Goal: Communication & Community: Answer question/provide support

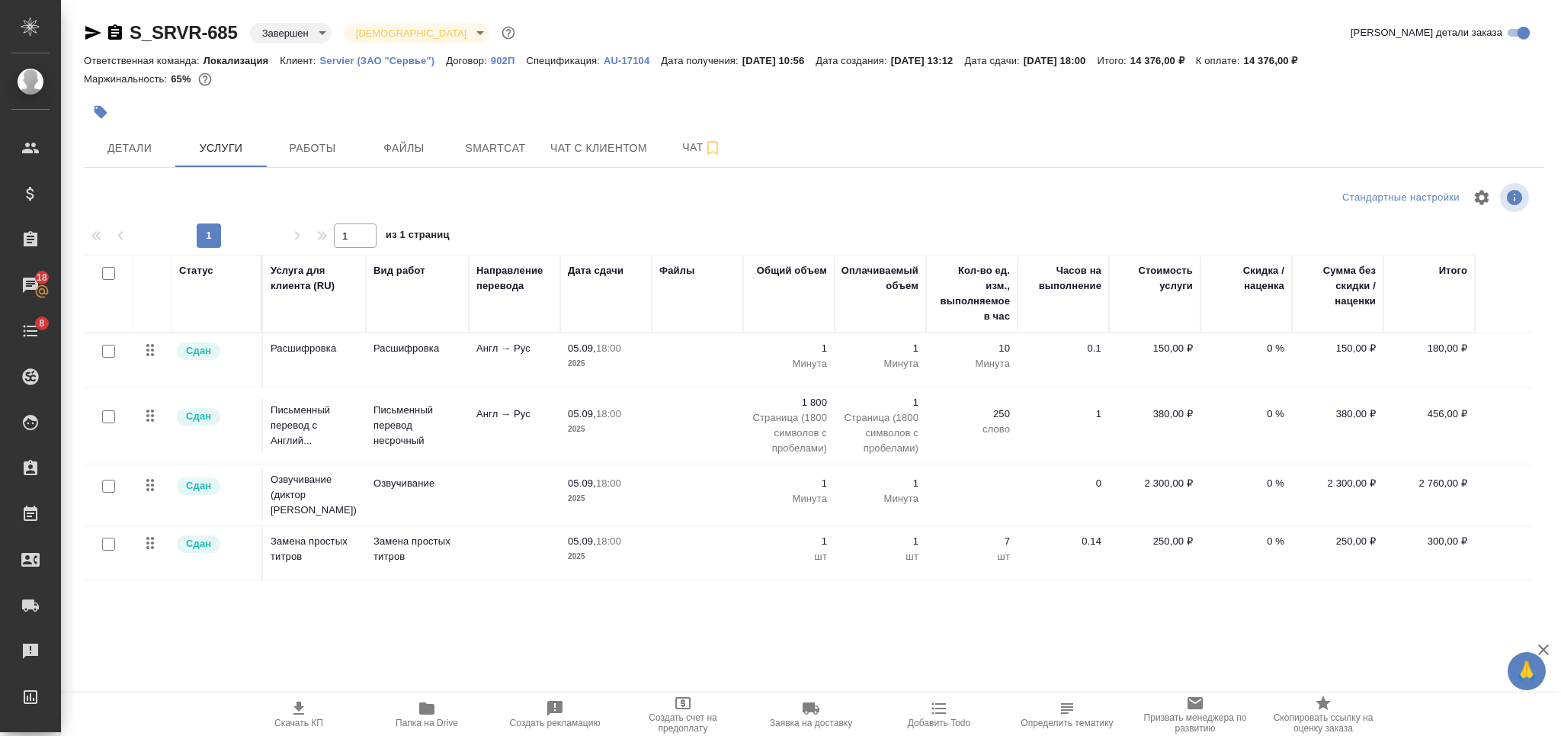
click at [613, 59] on p "AU-17104" at bounding box center [632, 60] width 57 height 11
click at [120, 28] on icon "button" at bounding box center [115, 31] width 14 height 15
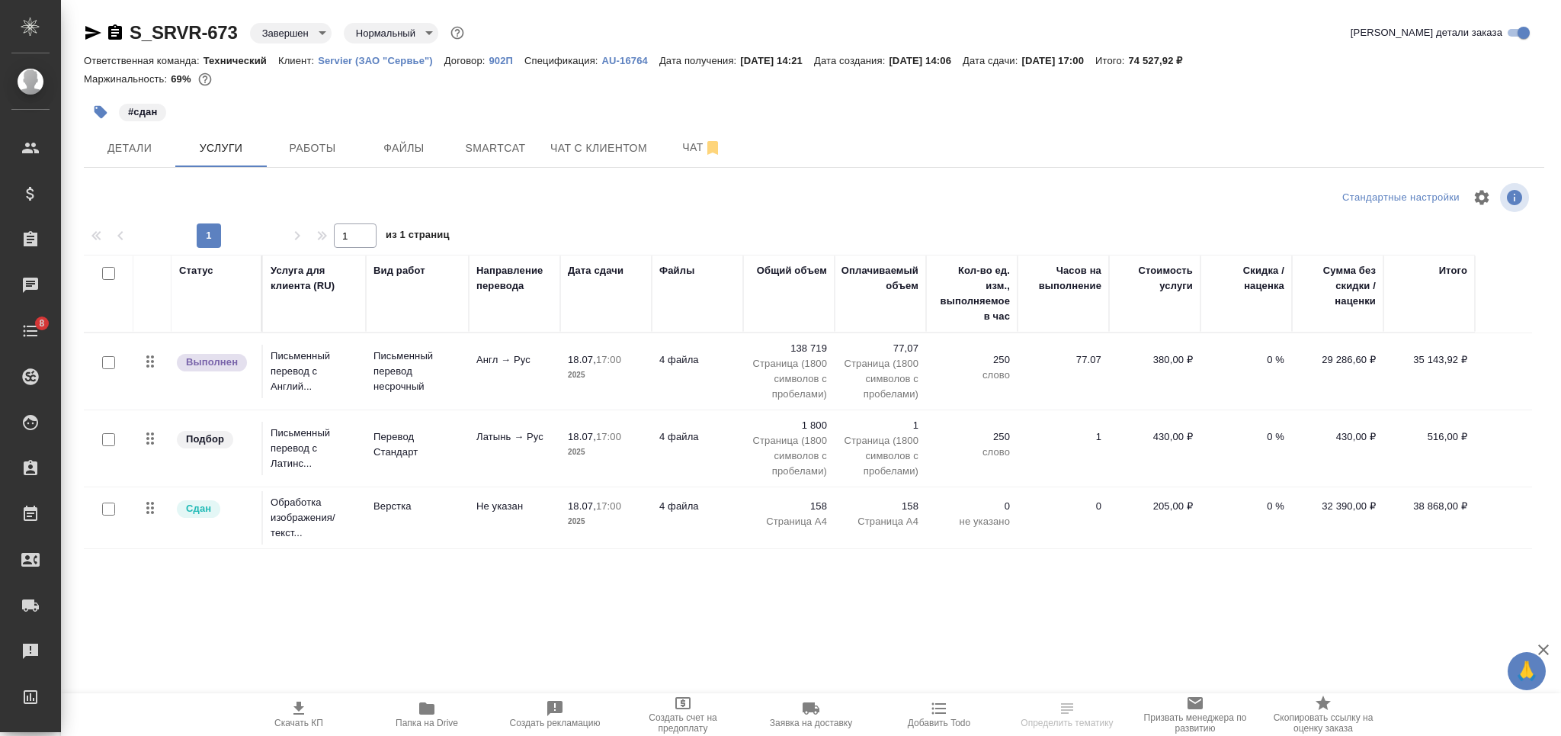
click at [616, 64] on p "AU-16764" at bounding box center [630, 60] width 57 height 11
click at [117, 35] on icon "button" at bounding box center [115, 31] width 14 height 15
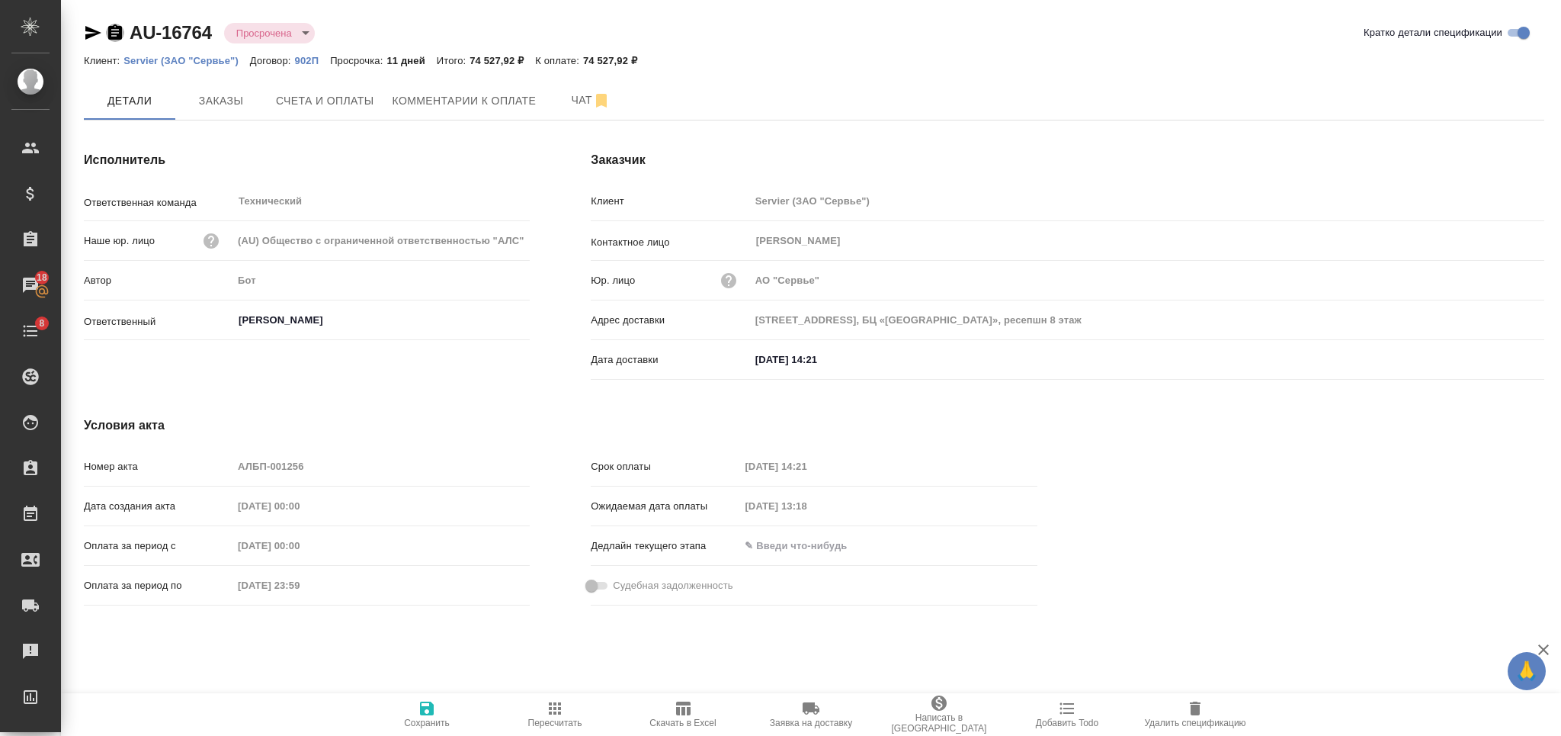
click at [116, 28] on icon "button" at bounding box center [115, 31] width 14 height 15
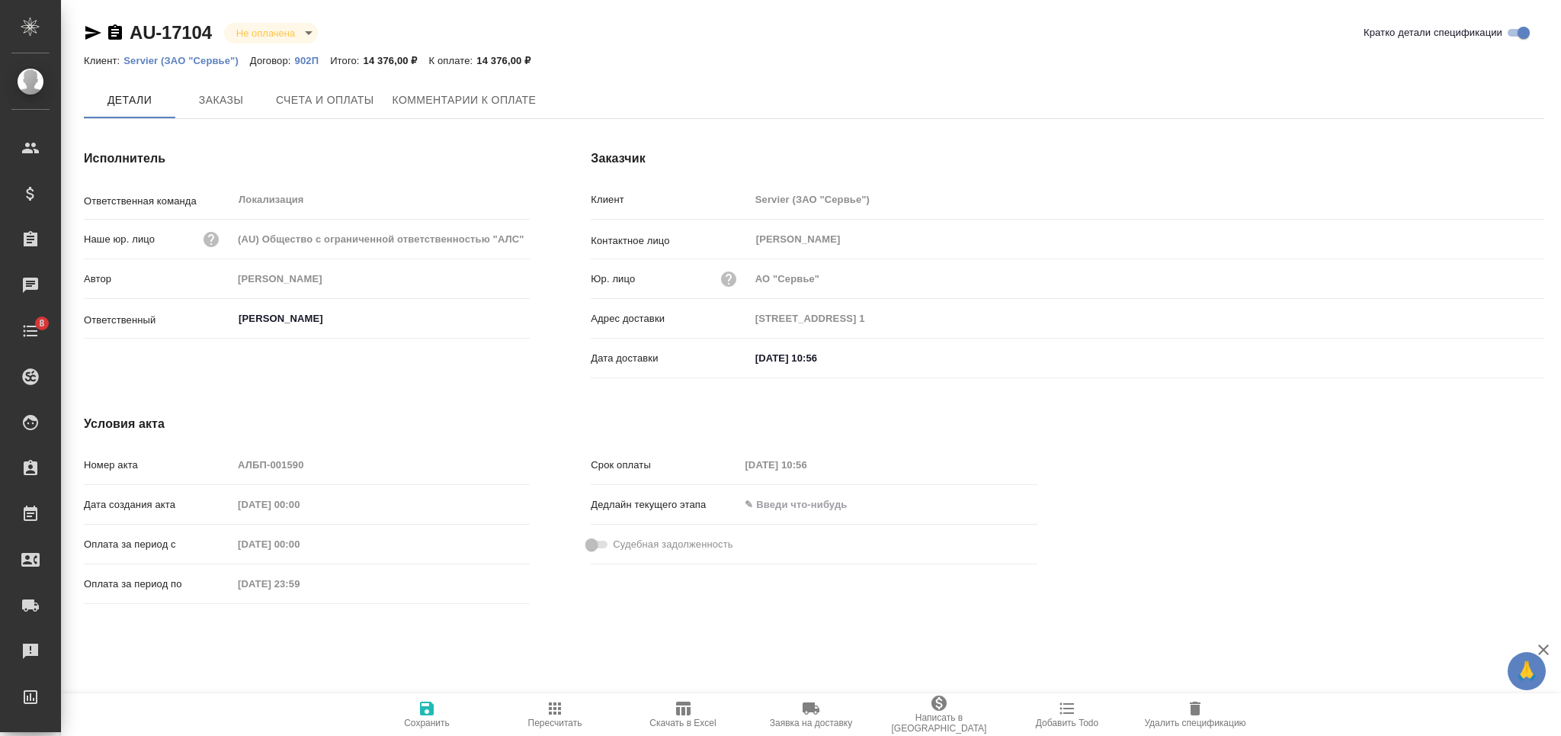
type input "Муталимов Марк"
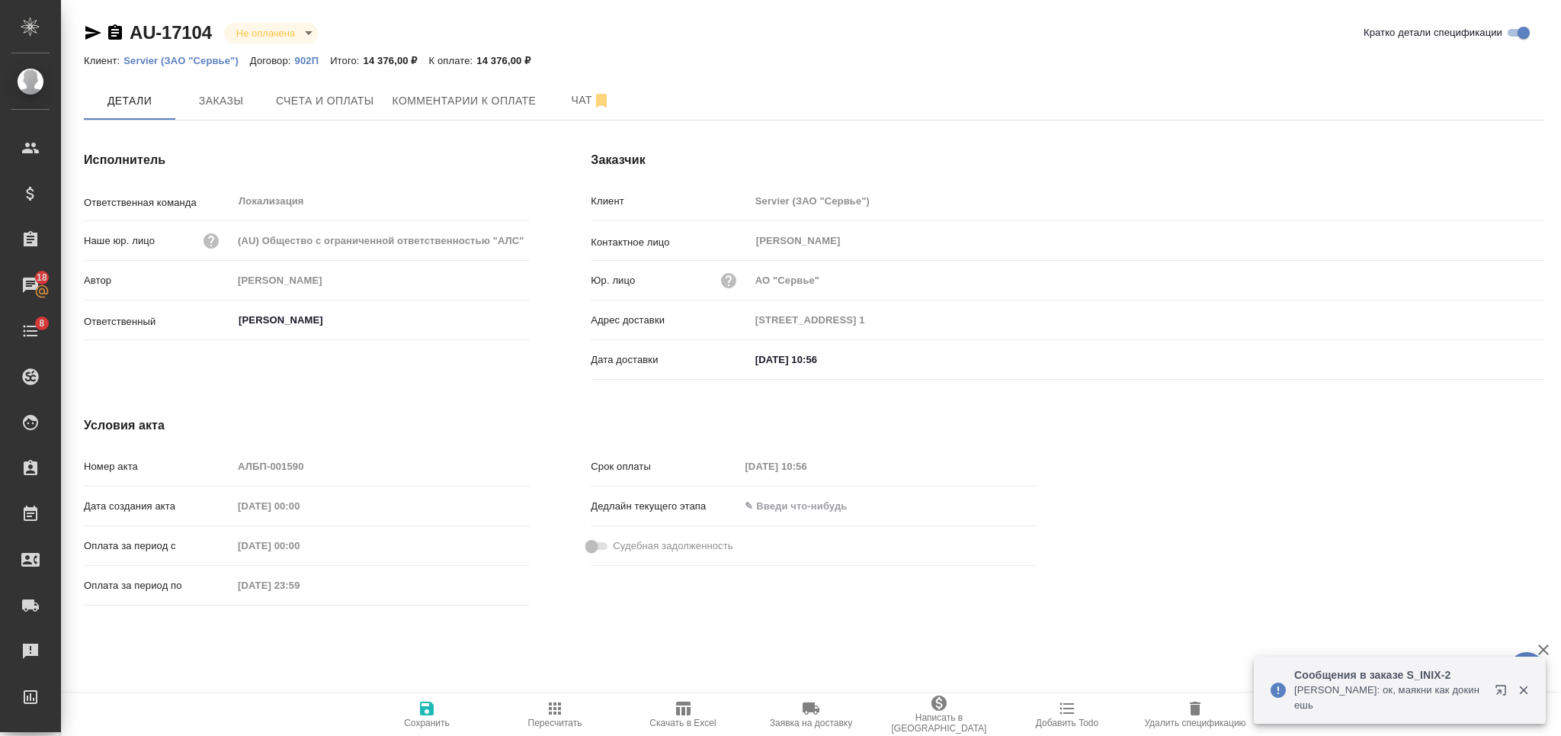
click at [122, 25] on icon "button" at bounding box center [115, 33] width 18 height 18
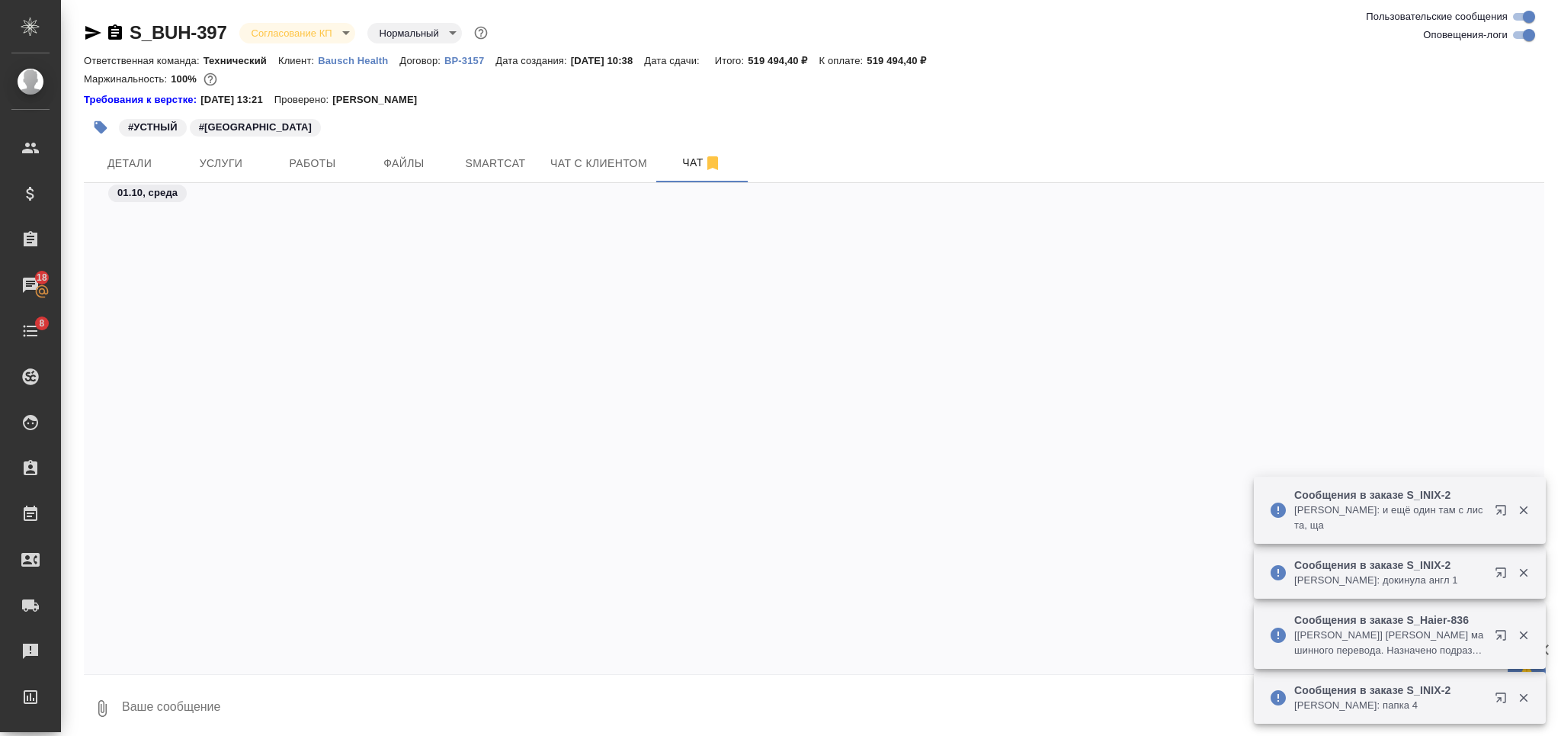
scroll to position [6670, 0]
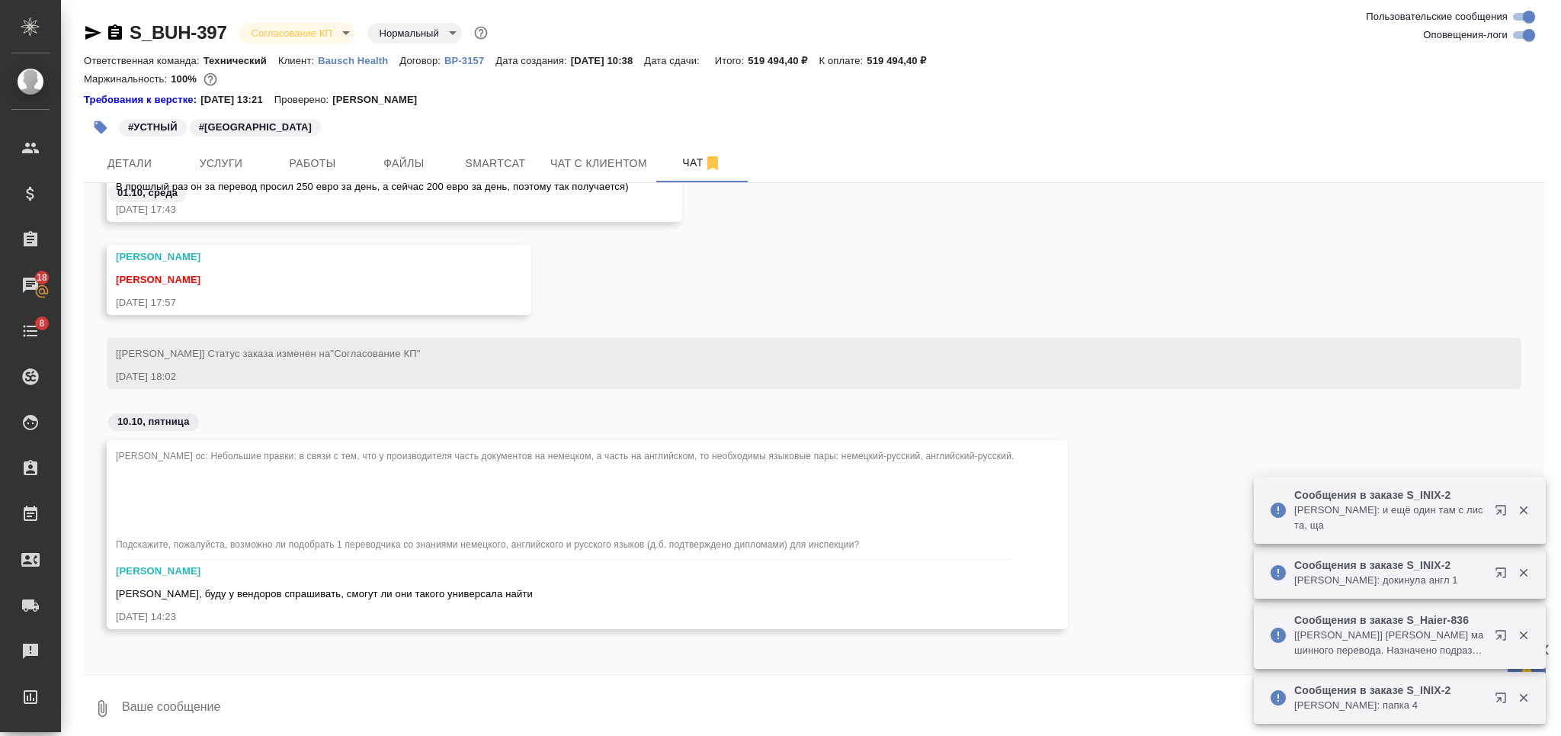
click at [360, 659] on div "01.10, среда Федотова Ирина Ну если хочешь, можешь ту же стоимость в этот раз с…" at bounding box center [814, 428] width 1461 height 491
click at [360, 695] on textarea at bounding box center [832, 708] width 1424 height 52
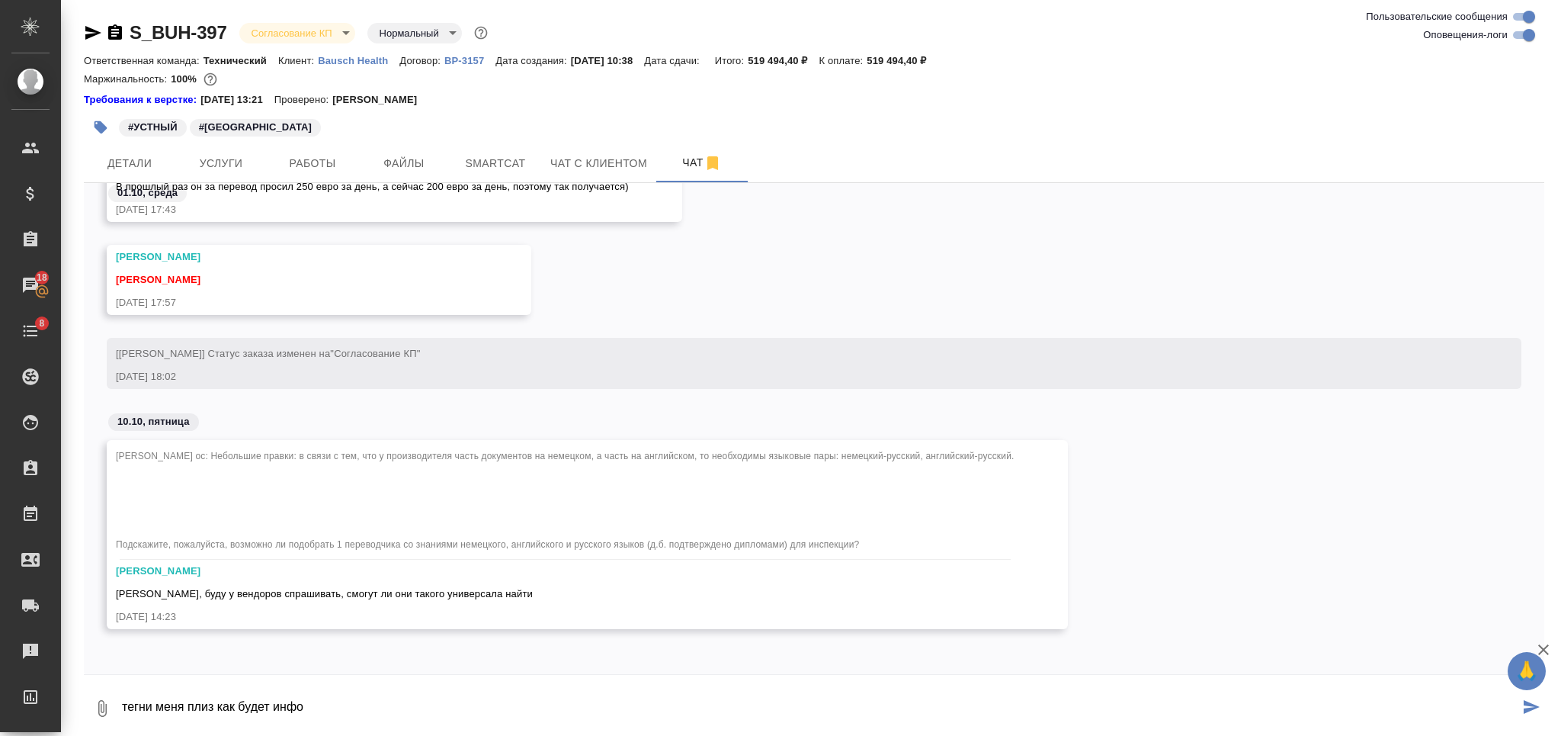
type textarea "тегни меня плиз как будет инфо"
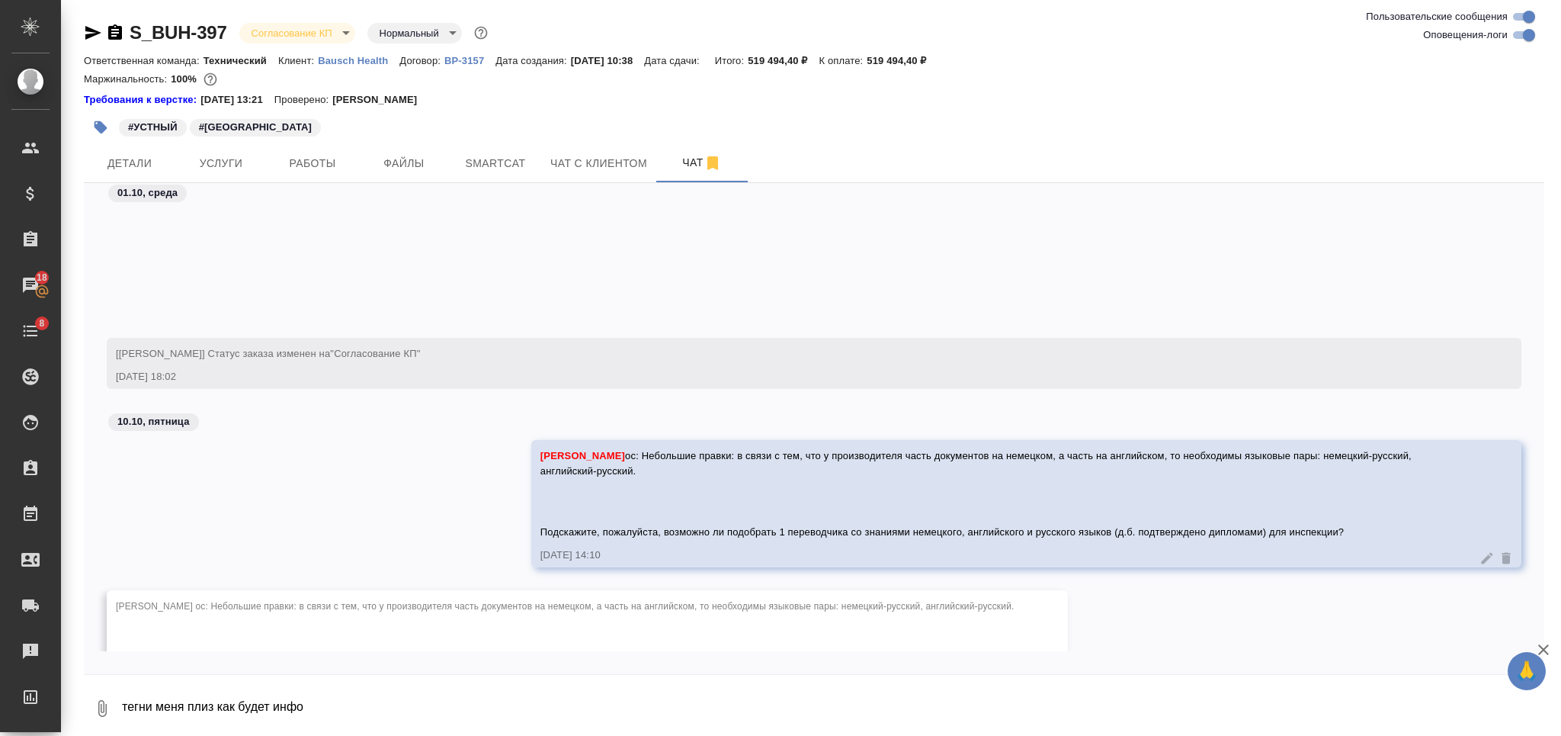
scroll to position [6895, 0]
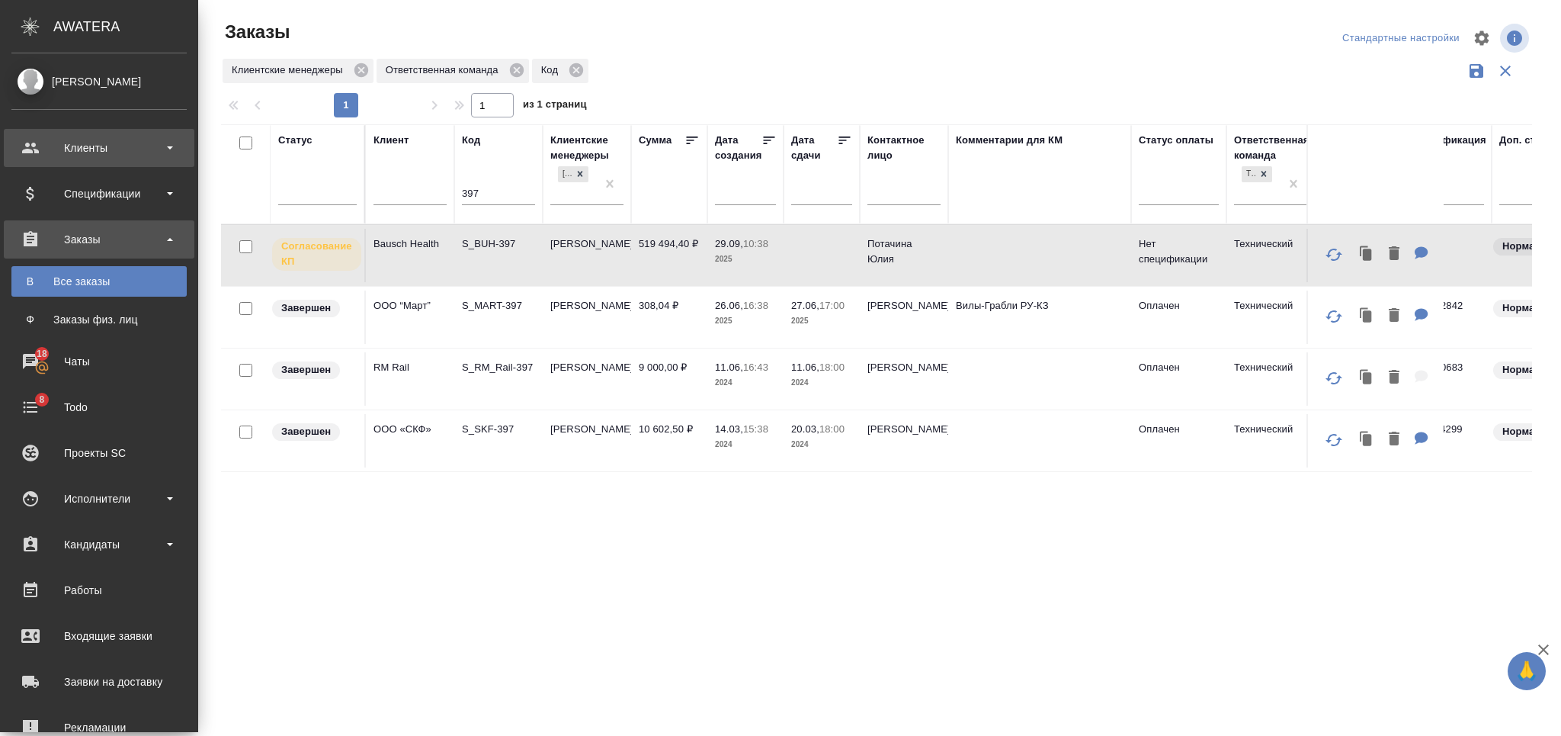
click at [111, 149] on div "Клиенты" at bounding box center [98, 147] width 175 height 23
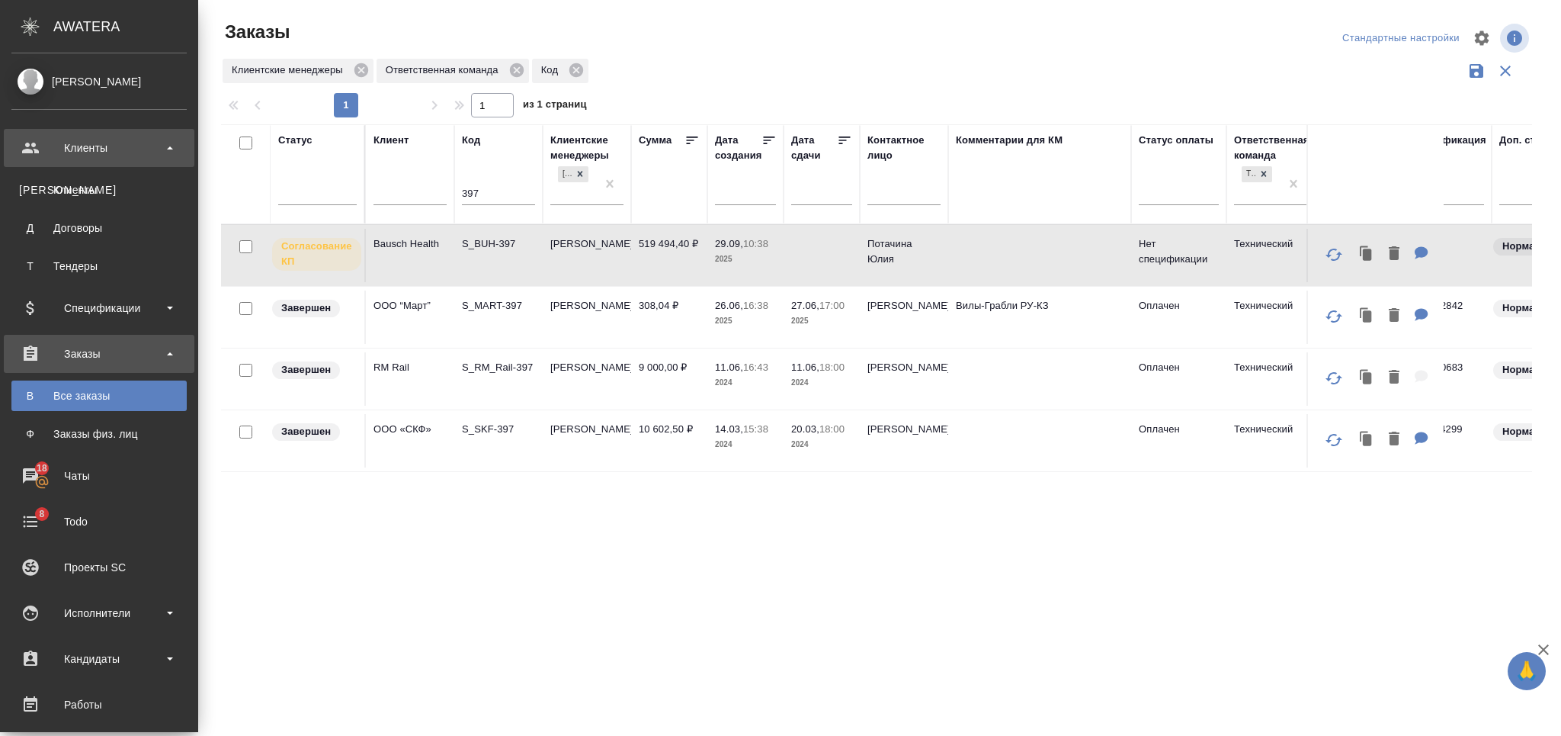
click at [112, 185] on div "Клиенты" at bounding box center [99, 189] width 160 height 15
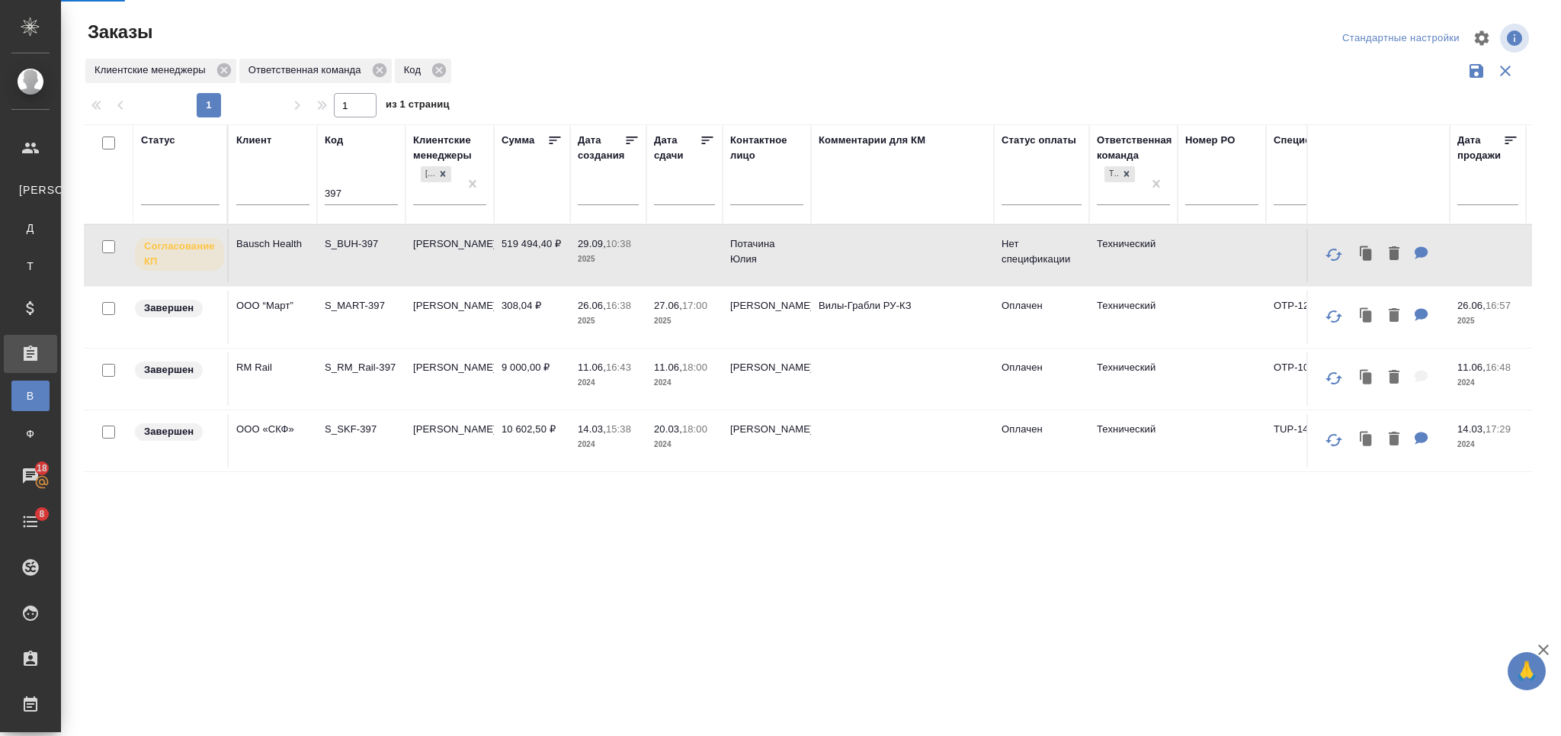
select select "RU"
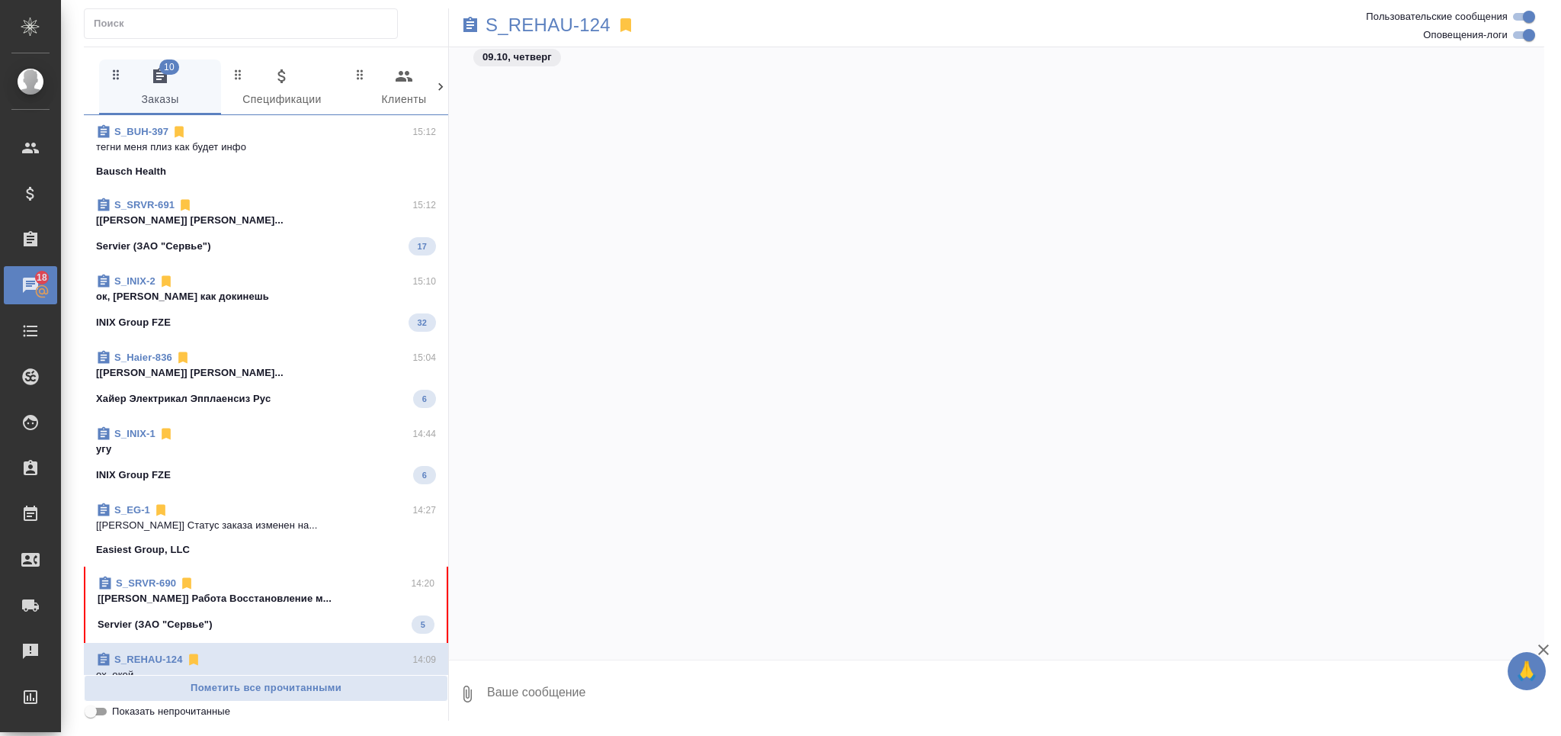
scroll to position [13231, 0]
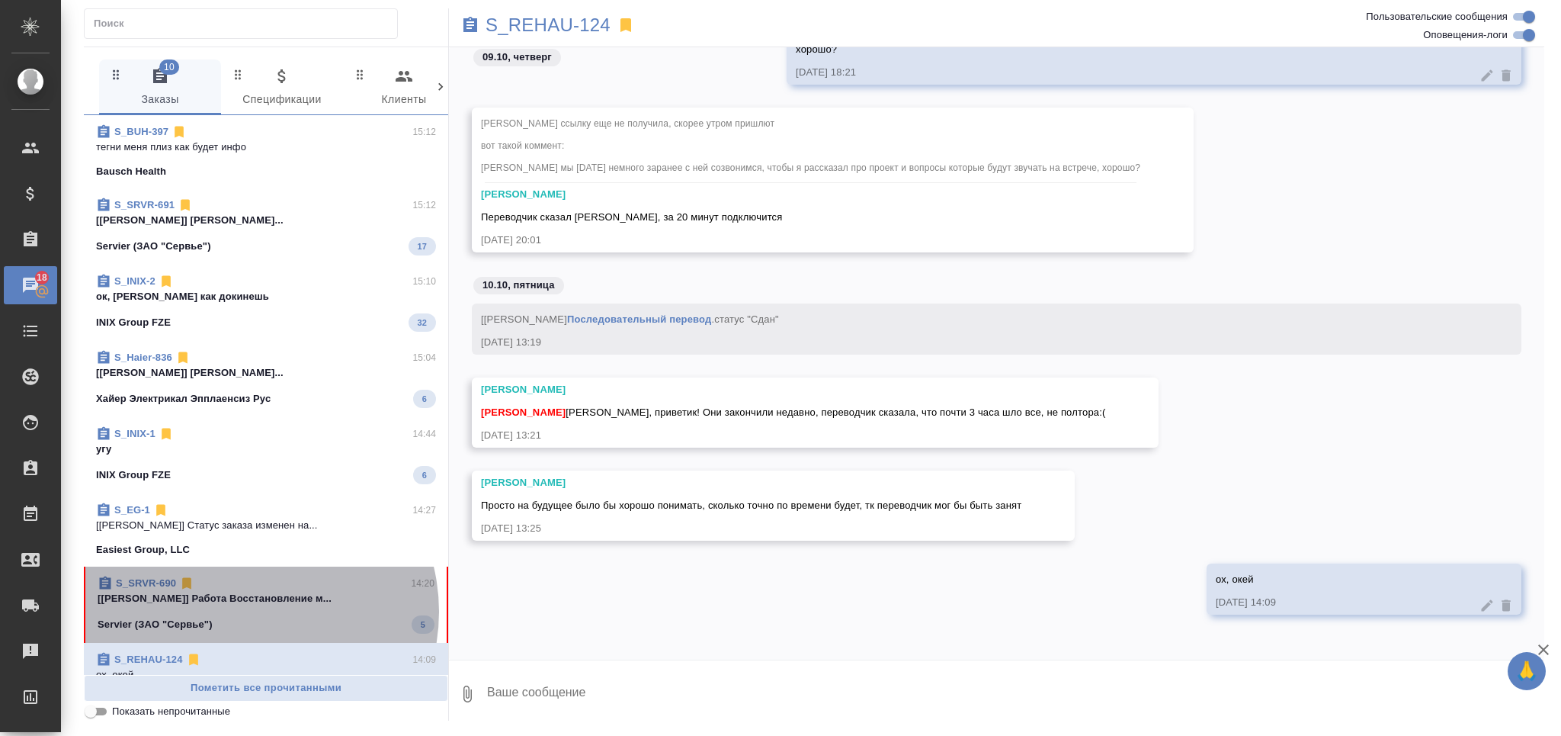
click at [245, 611] on span "S_SRVR-690 14:20 [[PERSON_NAME]] Работа Восстановление м... Servier (ЗАО "Сервь…" at bounding box center [266, 605] width 337 height 58
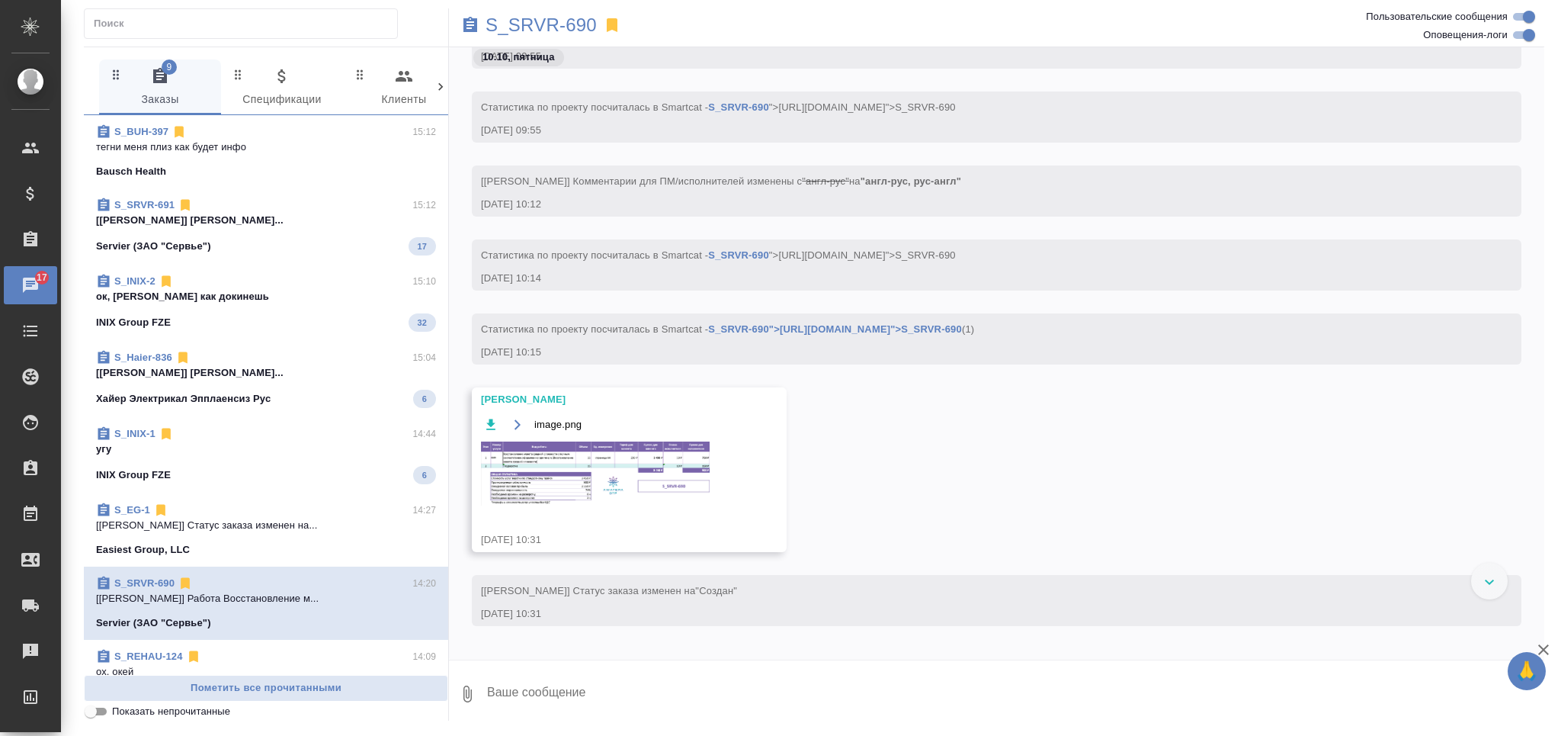
scroll to position [431, 0]
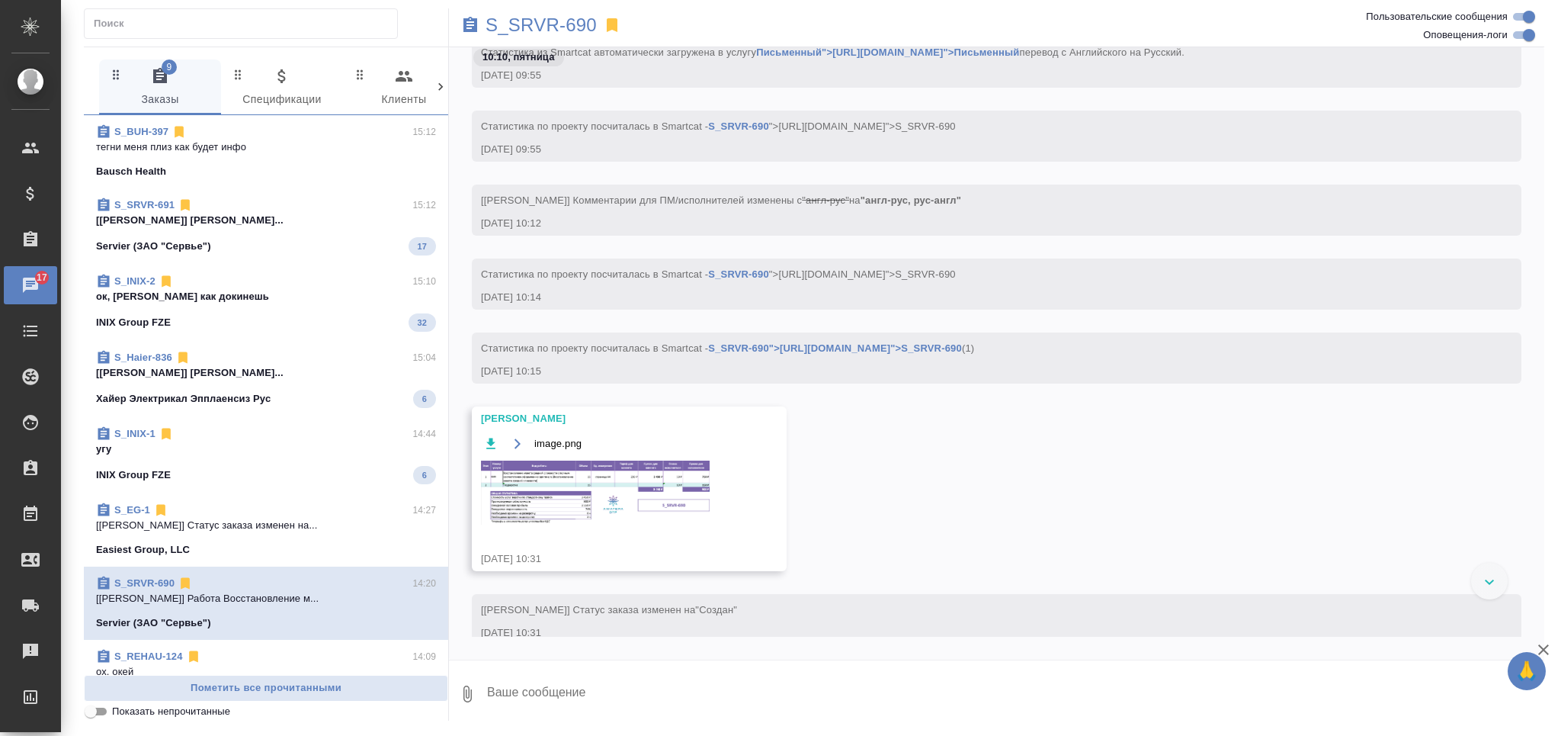
click at [647, 485] on img at bounding box center [595, 492] width 229 height 64
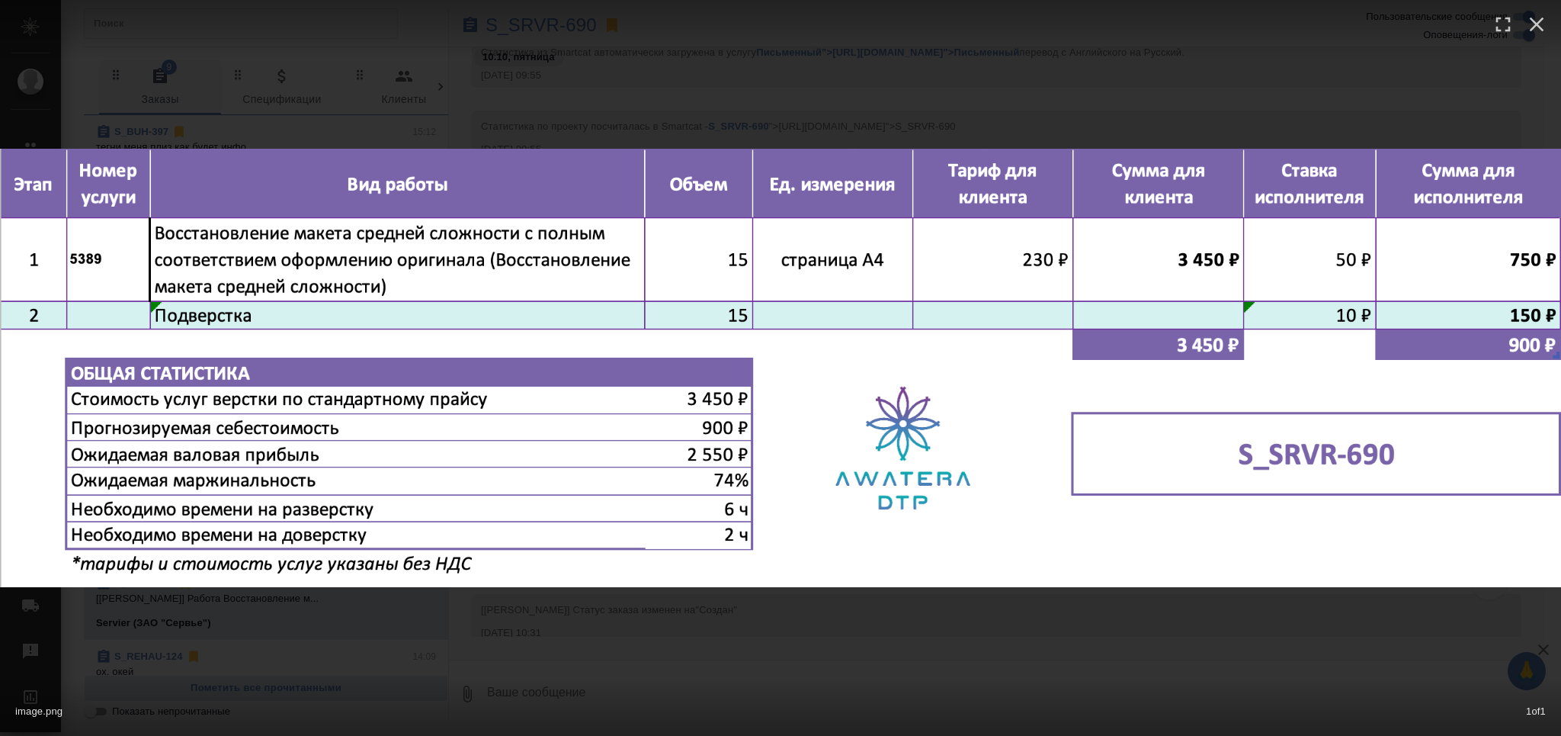
click at [776, 628] on div "image.png 1 of 1" at bounding box center [780, 368] width 1561 height 736
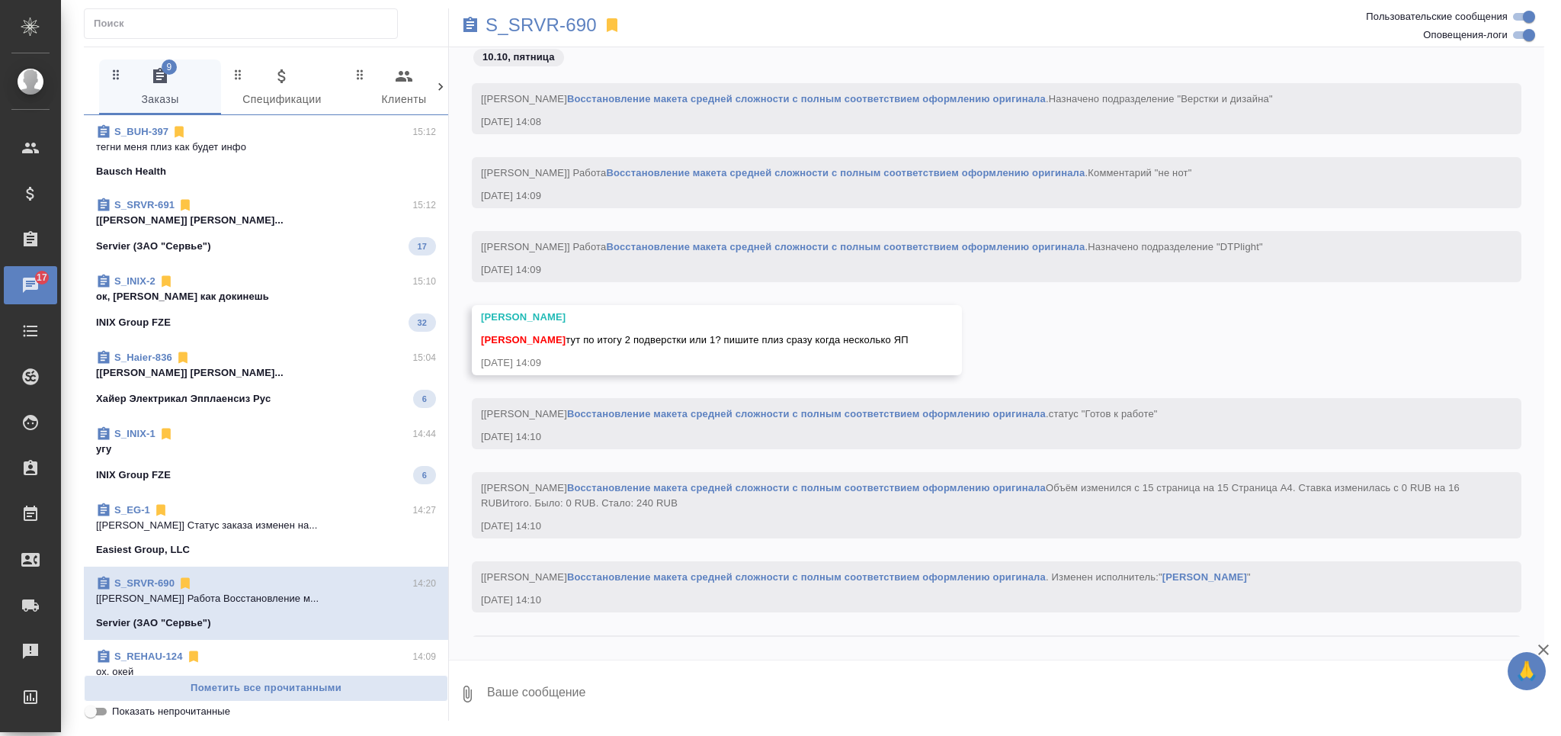
scroll to position [1651, 0]
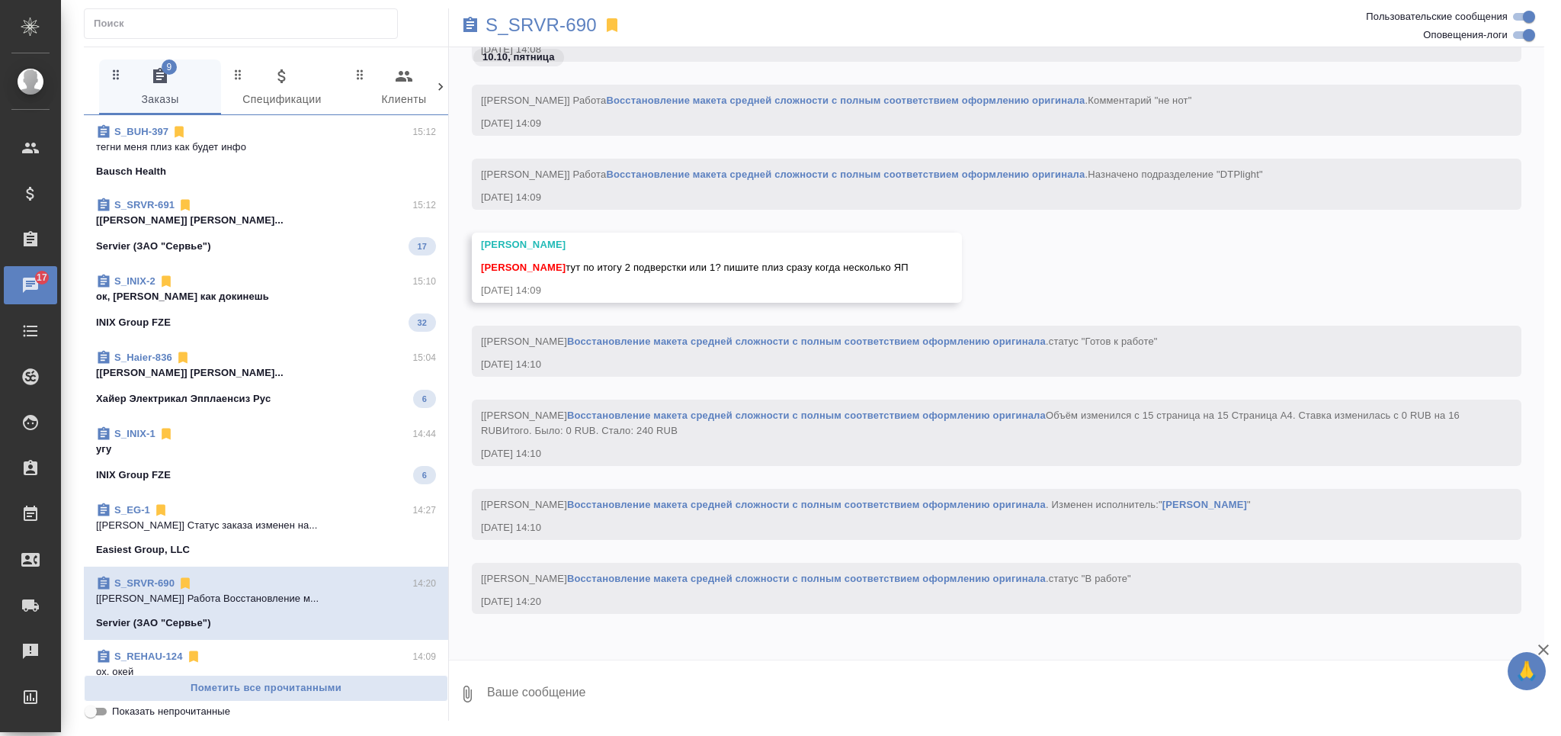
click at [705, 689] on textarea at bounding box center [1015, 694] width 1059 height 52
type textarea "тут 1 док на польском языке + немного англ видела и остальные два дока на англи…"
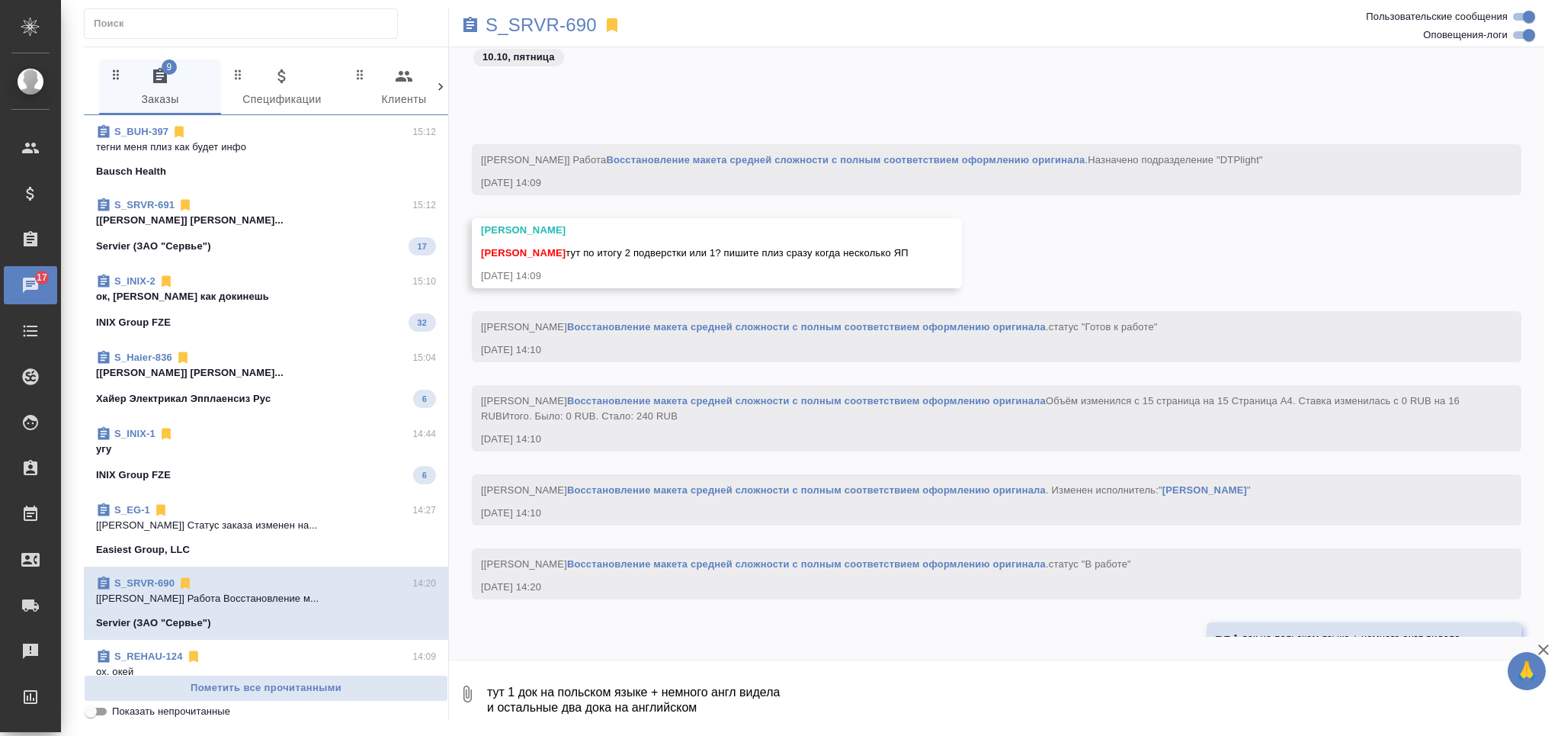
scroll to position [1771, 0]
